Goal: Task Accomplishment & Management: Manage account settings

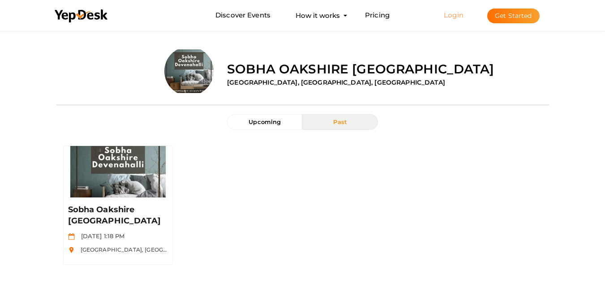
click at [463, 17] on link "Login" at bounding box center [454, 15] width 20 height 9
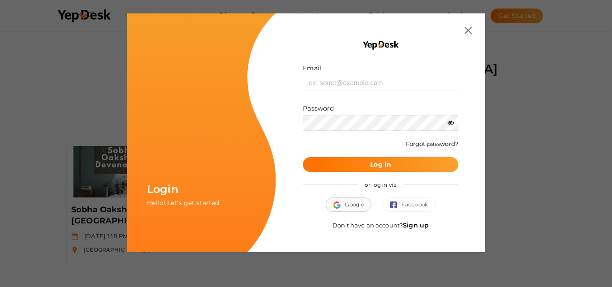
click at [353, 208] on button "Google" at bounding box center [349, 204] width 46 height 14
click at [337, 86] on input "text" at bounding box center [380, 83] width 155 height 16
type input "[EMAIL_ADDRESS][DOMAIN_NAME]"
click at [351, 204] on button "Google" at bounding box center [349, 204] width 46 height 14
click at [416, 227] on link "Sign up" at bounding box center [416, 225] width 26 height 8
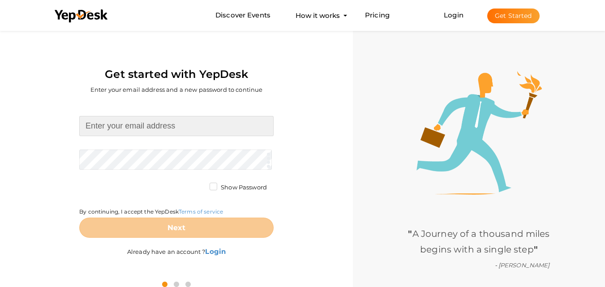
click at [137, 130] on input at bounding box center [176, 126] width 194 height 20
type input "[EMAIL_ADDRESS][DOMAIN_NAME]"
click at [126, 171] on form "[EMAIL_ADDRESS][DOMAIN_NAME] Required. Invalid email. Checking You already have…" at bounding box center [176, 177] width 194 height 122
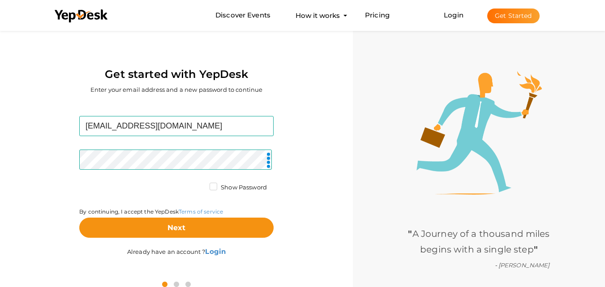
click at [210, 188] on label "Show Password" at bounding box center [238, 187] width 57 height 9
click at [201, 185] on input "Show Password" at bounding box center [201, 185] width 0 height 0
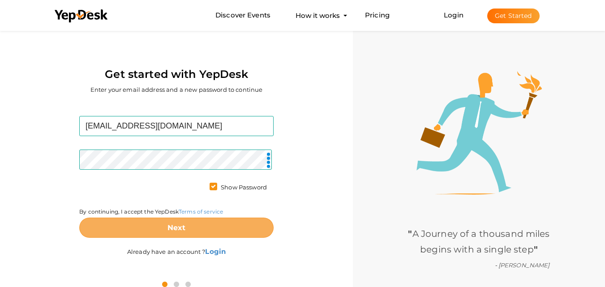
click at [205, 223] on button "Next" at bounding box center [176, 228] width 194 height 20
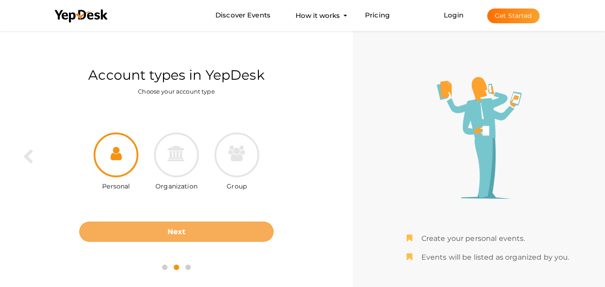
click at [195, 236] on button "Next" at bounding box center [176, 232] width 194 height 20
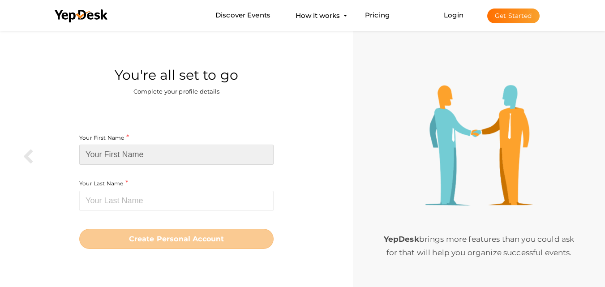
click at [131, 154] on input at bounding box center [176, 155] width 194 height 20
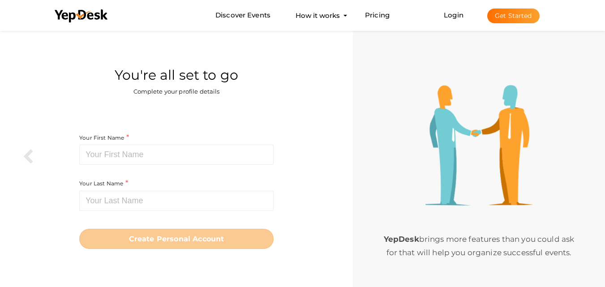
click at [137, 167] on div "Your First Name Required. Must contain letters only. Must be between 2 and 20 c…" at bounding box center [176, 156] width 194 height 46
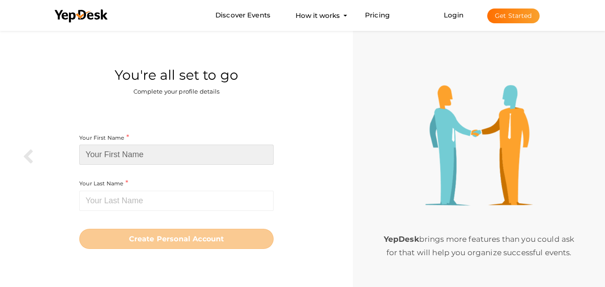
click at [133, 155] on input at bounding box center [176, 155] width 194 height 20
paste input "[PERSON_NAME]"
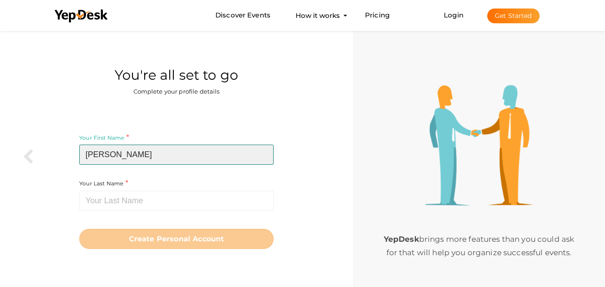
drag, startPoint x: 114, startPoint y: 154, endPoint x: 160, endPoint y: 157, distance: 46.2
click at [160, 157] on input "[PERSON_NAME]" at bounding box center [176, 155] width 194 height 20
type input "[PERSON_NAME]"
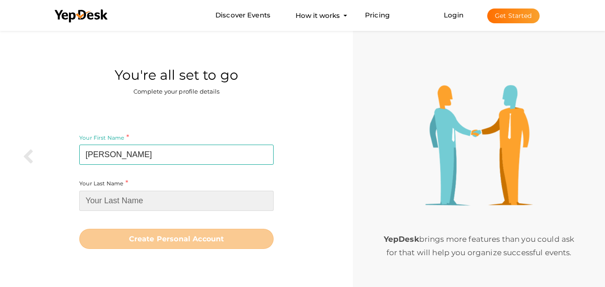
click at [119, 202] on input at bounding box center [176, 201] width 194 height 20
paste input "Mirage"
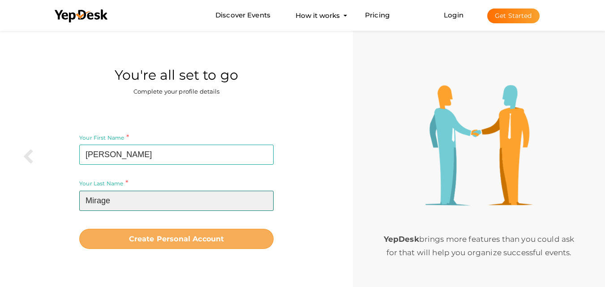
type input "Mirage"
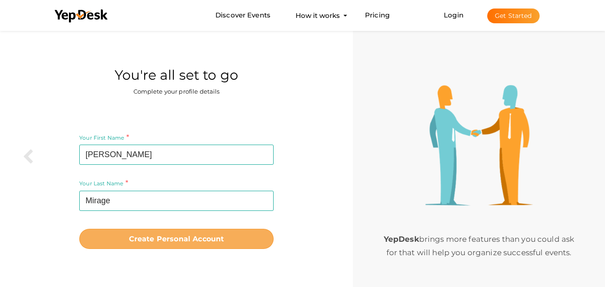
click at [151, 240] on b "Create Personal Account" at bounding box center [176, 239] width 95 height 9
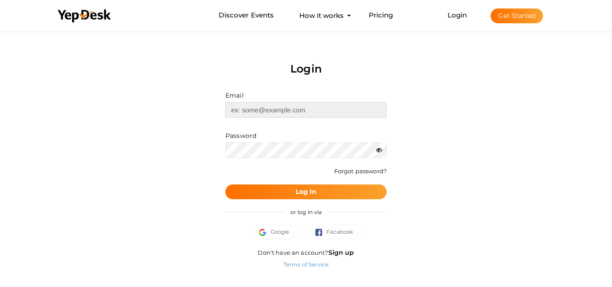
click at [263, 107] on input "text" at bounding box center [305, 110] width 161 height 16
type input "[EMAIL_ADDRESS][DOMAIN_NAME]"
click at [298, 185] on button "Log In" at bounding box center [305, 191] width 161 height 15
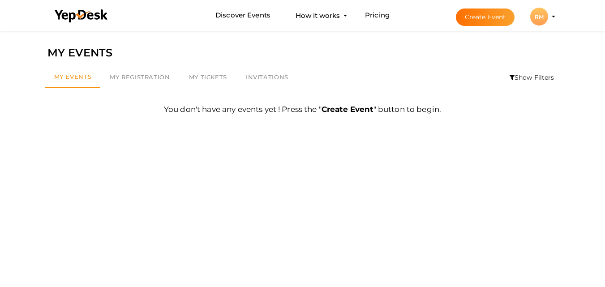
click at [543, 18] on div "RM" at bounding box center [539, 17] width 18 height 18
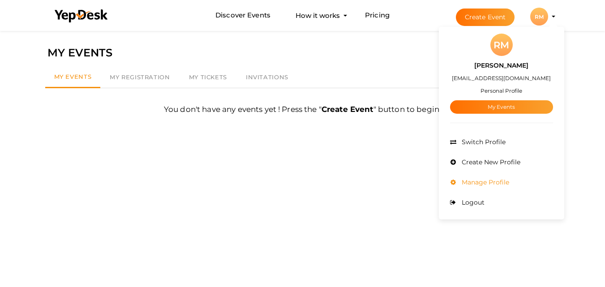
click at [506, 179] on span "Manage Profile" at bounding box center [484, 182] width 50 height 8
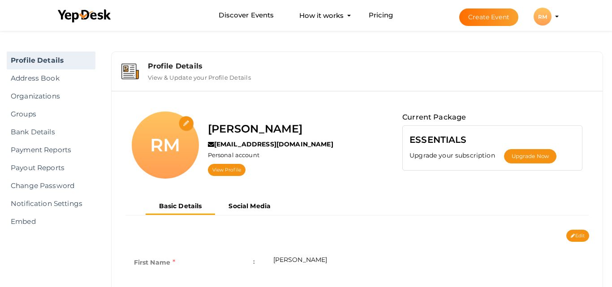
scroll to position [29, 0]
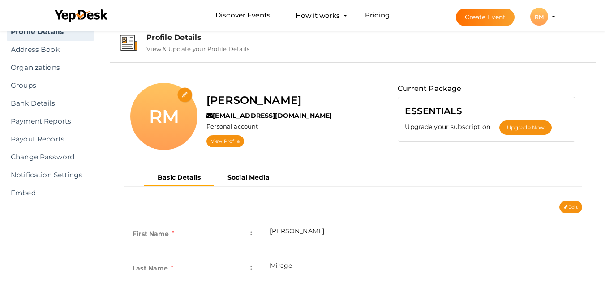
click at [185, 92] on input "file" at bounding box center [185, 95] width 16 height 16
type input "C:\fakepath\Rohan Mirage.jpg"
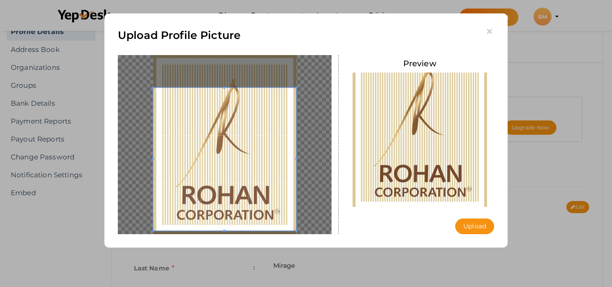
click at [274, 154] on span at bounding box center [224, 159] width 143 height 143
drag, startPoint x: 481, startPoint y: 218, endPoint x: 482, endPoint y: 224, distance: 5.8
click at [482, 218] on div "Preview Upload" at bounding box center [419, 144] width 149 height 179
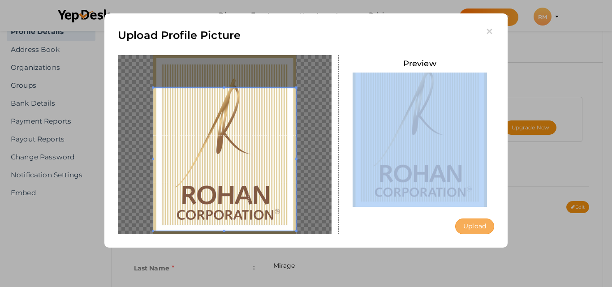
click at [482, 224] on button "Upload" at bounding box center [474, 226] width 39 height 16
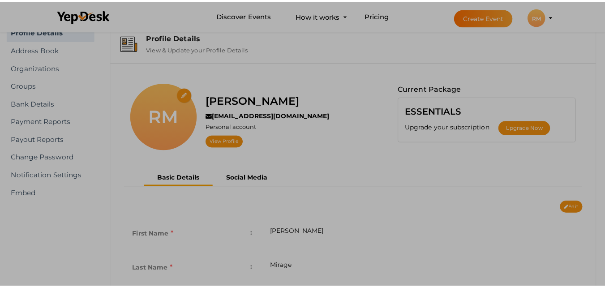
scroll to position [0, 0]
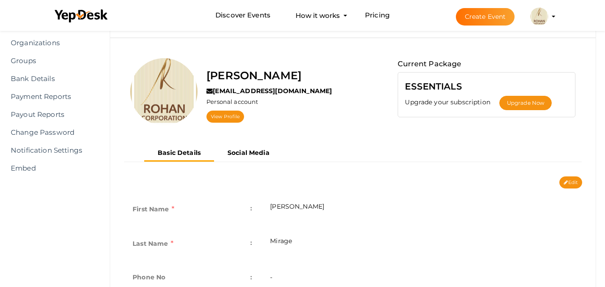
scroll to position [75, 0]
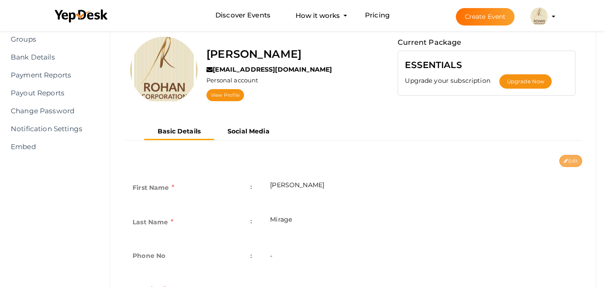
click at [568, 160] on button "Edit" at bounding box center [570, 161] width 23 height 12
type input "[PERSON_NAME]"
type input "Mirage"
type input "rohan-mirage"
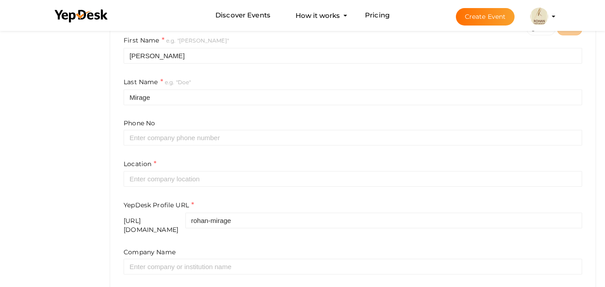
scroll to position [224, 0]
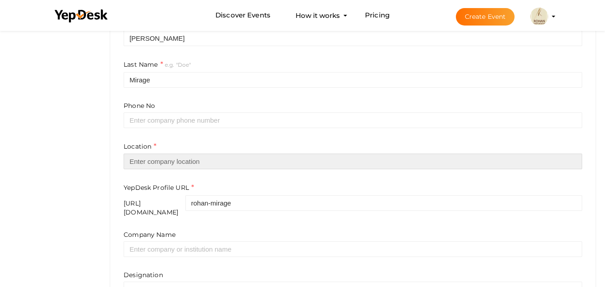
click at [175, 163] on input "text" at bounding box center [353, 162] width 458 height 16
paste input "Baithurli, Mangalore"
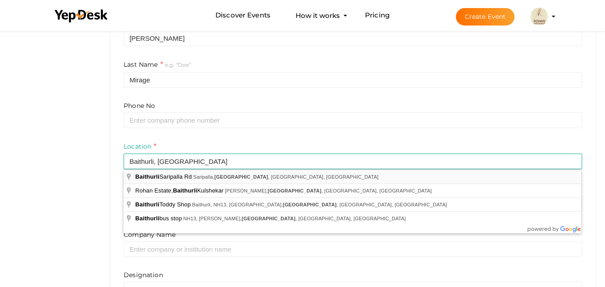
type input "Baithurli Saripalla Rd, Saripalla, Mangalore, Karnataka, India"
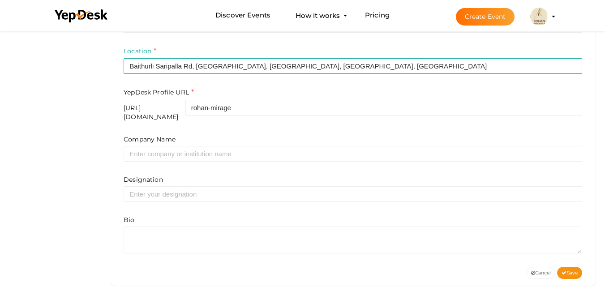
scroll to position [330, 0]
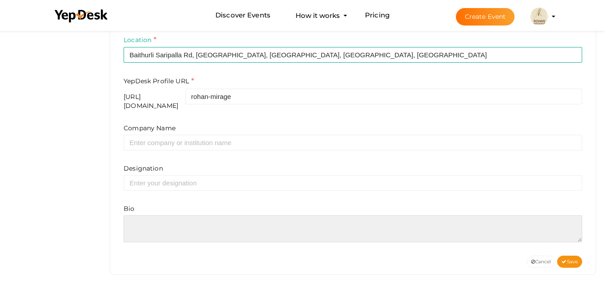
click at [164, 225] on textarea at bounding box center [353, 228] width 458 height 27
paste textarea "Discover peaceful living at Rohan Mirage in Baithurli, Mangalore, where natural…"
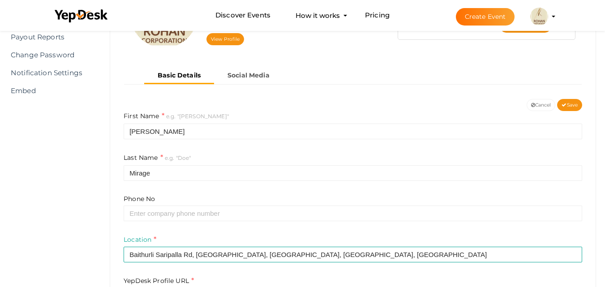
scroll to position [32, 0]
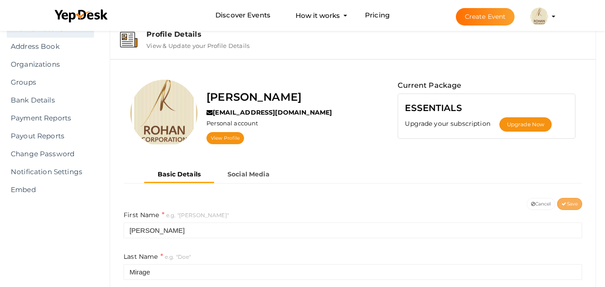
type textarea "Discover peaceful living at Rohan Mirage in Baithurli, Mangalore, where natural…"
click at [566, 206] on span "Save" at bounding box center [569, 204] width 16 height 6
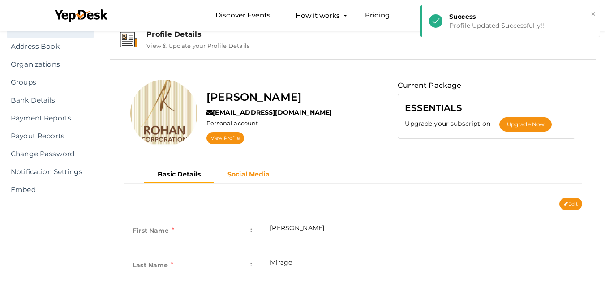
click at [251, 178] on b "Social Media" at bounding box center [248, 174] width 42 height 8
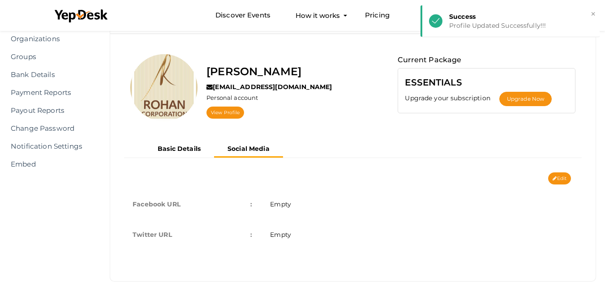
scroll to position [70, 0]
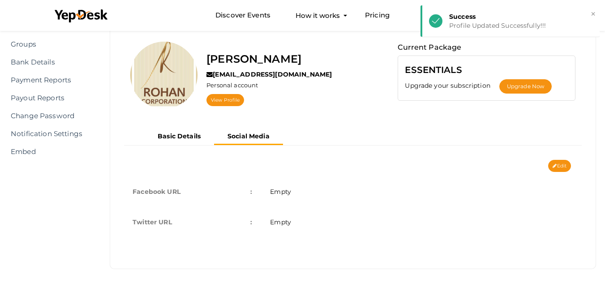
click at [303, 224] on td "Empty" at bounding box center [421, 222] width 321 height 30
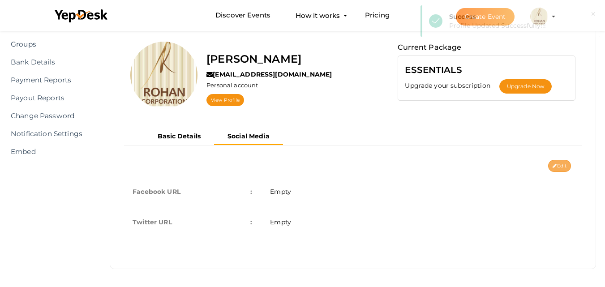
click at [554, 166] on icon at bounding box center [555, 166] width 4 height 5
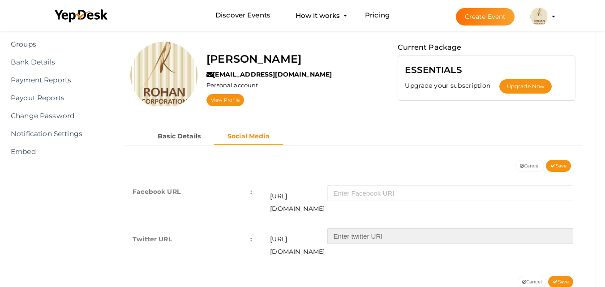
drag, startPoint x: 350, startPoint y: 228, endPoint x: 216, endPoint y: 137, distance: 162.2
click at [350, 229] on input "text" at bounding box center [450, 236] width 246 height 16
paste input "rohanmirage"
type input "rohanmirage"
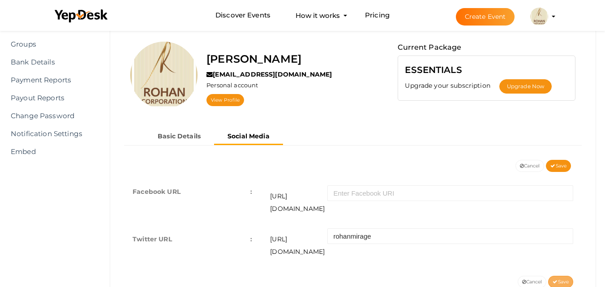
click at [568, 279] on span "Save" at bounding box center [561, 282] width 16 height 6
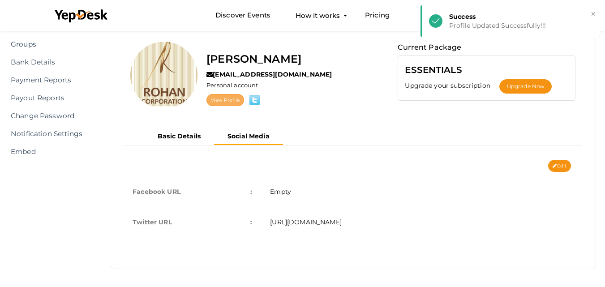
click at [228, 99] on link "View Profile" at bounding box center [225, 100] width 38 height 12
